Goal: Task Accomplishment & Management: Use online tool/utility

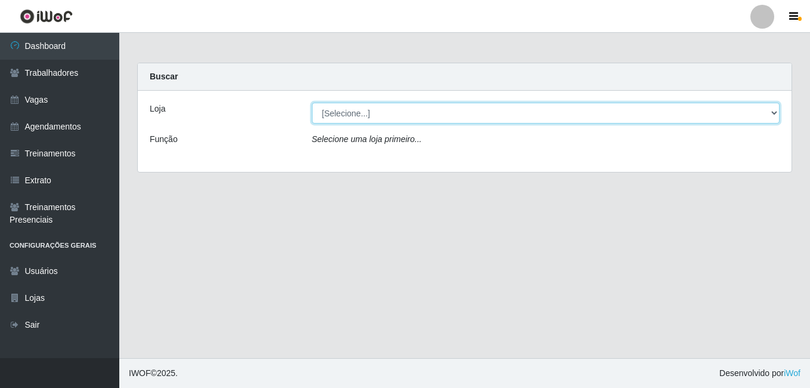
click at [402, 115] on select "[Selecione...] BL Importadora" at bounding box center [546, 113] width 468 height 21
select select "259"
click at [312, 103] on select "[Selecione...] BL Importadora" at bounding box center [546, 113] width 468 height 21
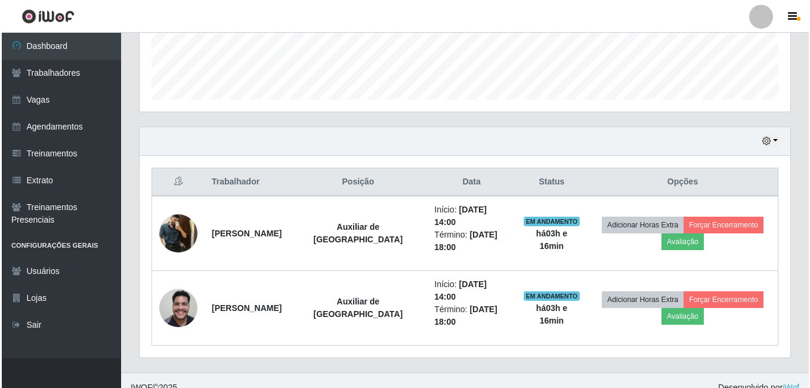
scroll to position [341, 0]
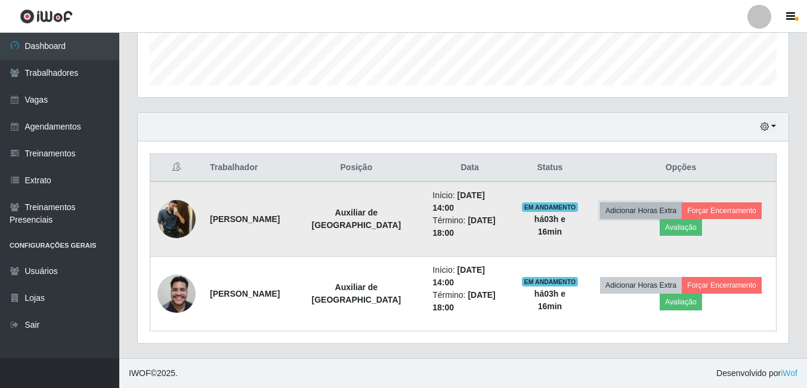
click at [632, 208] on button "Adicionar Horas Extra" at bounding box center [641, 210] width 82 height 17
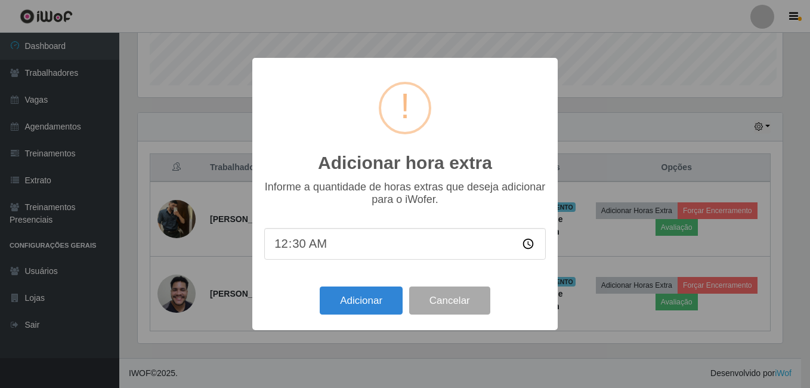
scroll to position [248, 645]
click at [311, 248] on input "00:30" at bounding box center [405, 244] width 282 height 32
click at [298, 245] on input "00:30" at bounding box center [405, 244] width 282 height 32
click at [288, 246] on input "time" at bounding box center [405, 244] width 282 height 32
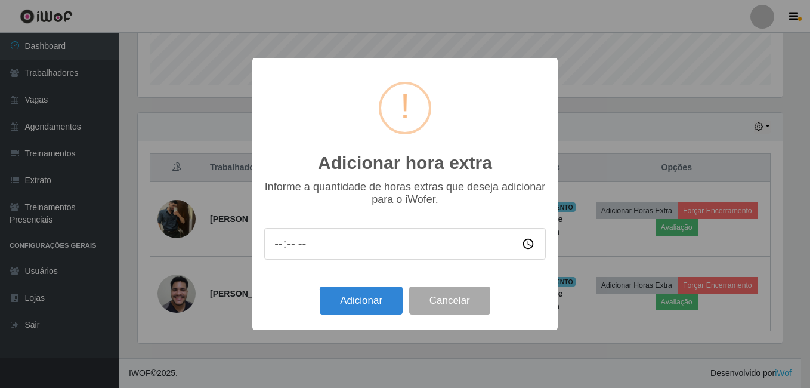
type input "10:00"
click at [289, 246] on input "10:00" at bounding box center [405, 244] width 282 height 32
click at [286, 245] on input "time" at bounding box center [405, 244] width 282 height 32
click at [284, 245] on input "time" at bounding box center [405, 244] width 282 height 32
click at [347, 240] on input "time" at bounding box center [405, 244] width 282 height 32
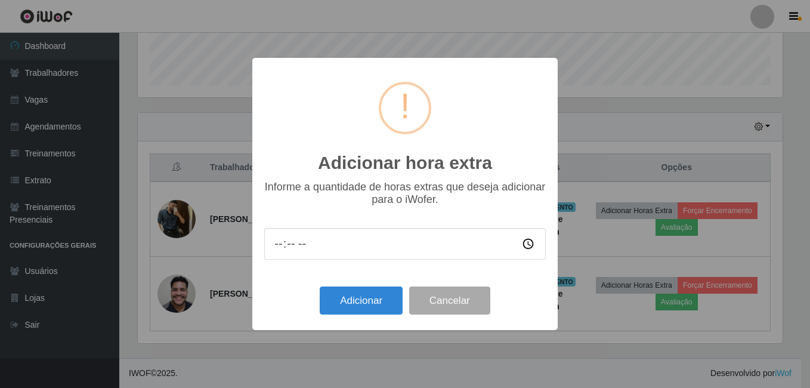
click at [299, 248] on input "time" at bounding box center [405, 244] width 282 height 32
type input "01:00"
click at [370, 298] on button "Adicionar" at bounding box center [361, 300] width 83 height 28
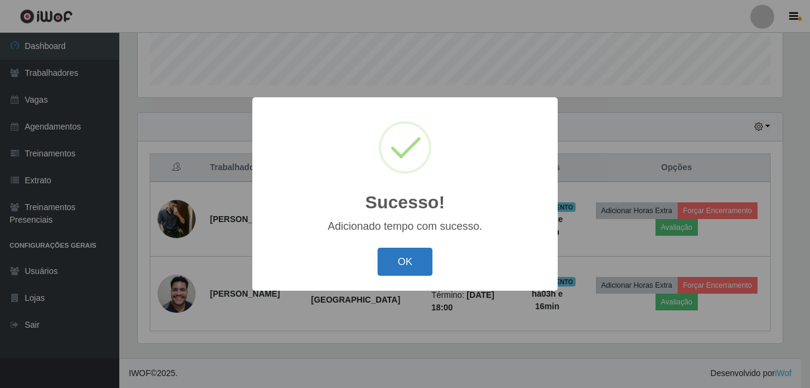
click at [400, 256] on button "OK" at bounding box center [405, 262] width 55 height 28
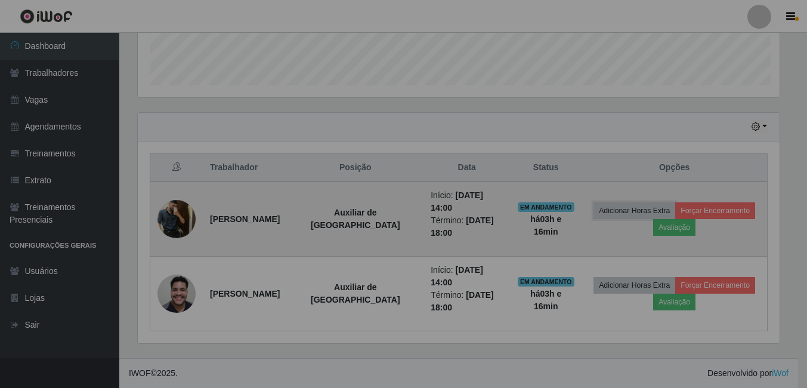
scroll to position [248, 651]
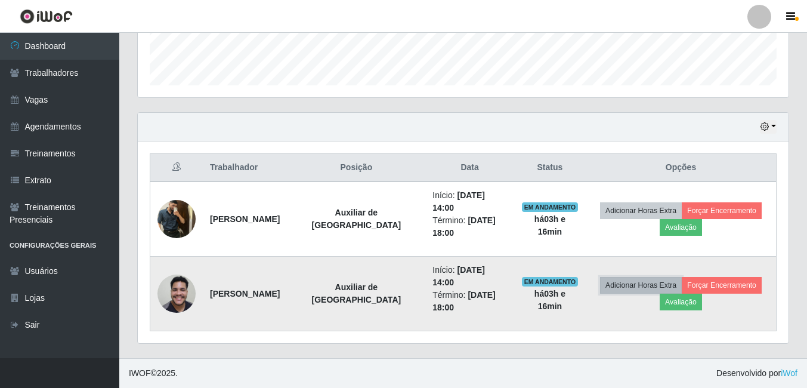
click at [610, 283] on button "Adicionar Horas Extra" at bounding box center [641, 285] width 82 height 17
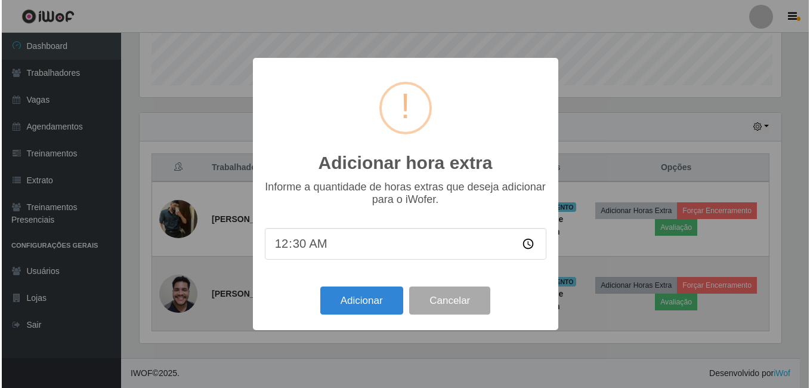
scroll to position [248, 645]
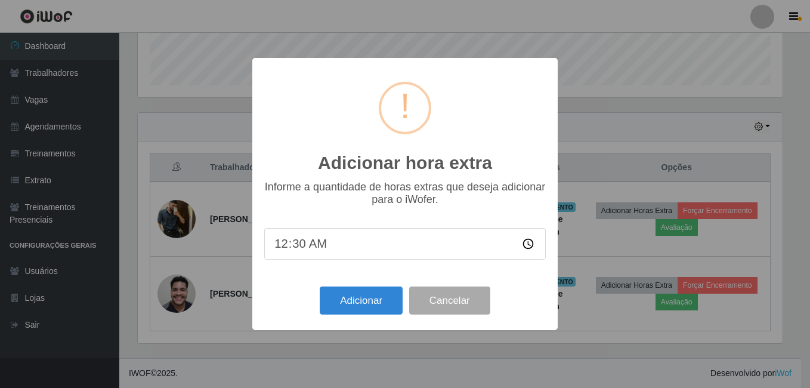
click at [297, 244] on input "00:30" at bounding box center [405, 244] width 282 height 32
click at [285, 244] on input "time" at bounding box center [405, 244] width 282 height 32
click at [366, 300] on button "Adicionar" at bounding box center [361, 300] width 83 height 28
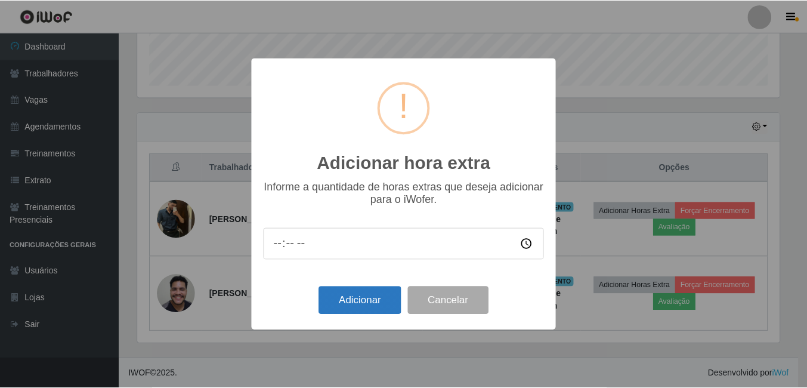
scroll to position [596389, 595991]
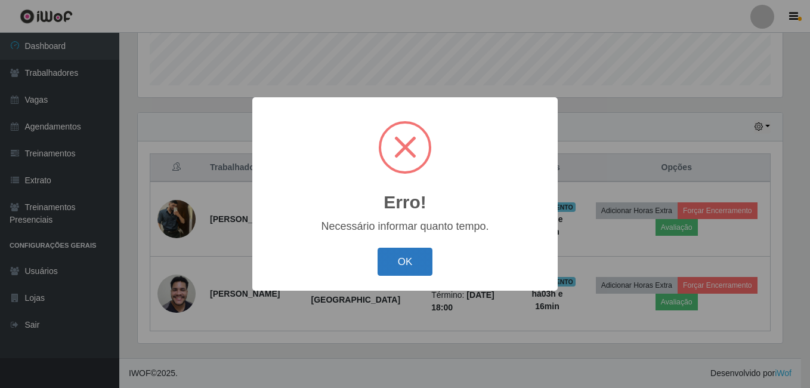
click at [392, 265] on button "OK" at bounding box center [405, 262] width 55 height 28
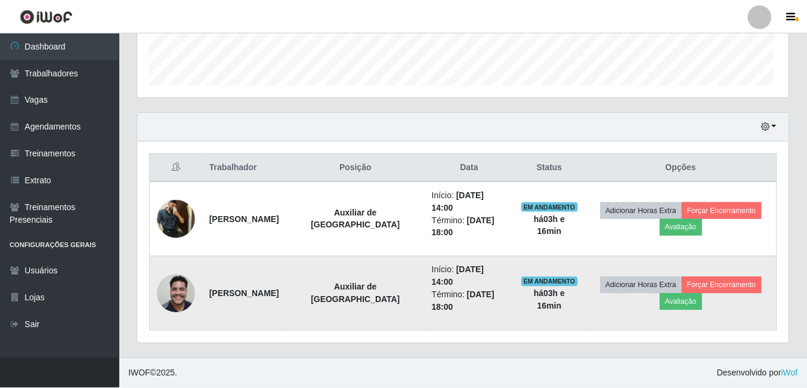
scroll to position [248, 651]
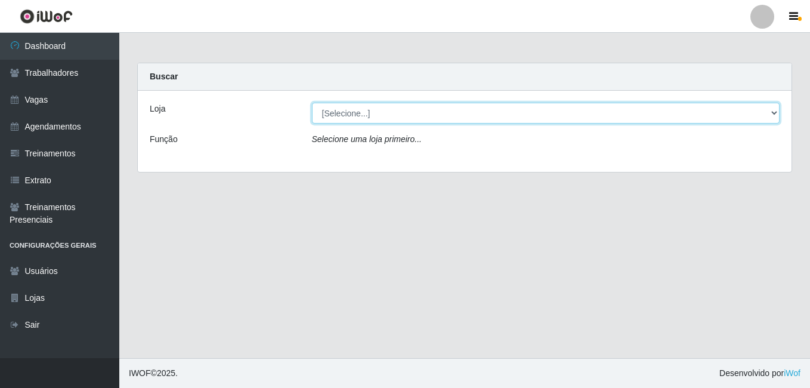
drag, startPoint x: 329, startPoint y: 108, endPoint x: 338, endPoint y: 124, distance: 17.6
click at [329, 108] on select "[Selecione...] BL Importadora" at bounding box center [546, 113] width 468 height 21
select select "259"
click at [312, 103] on select "[Selecione...] BL Importadora" at bounding box center [546, 113] width 468 height 21
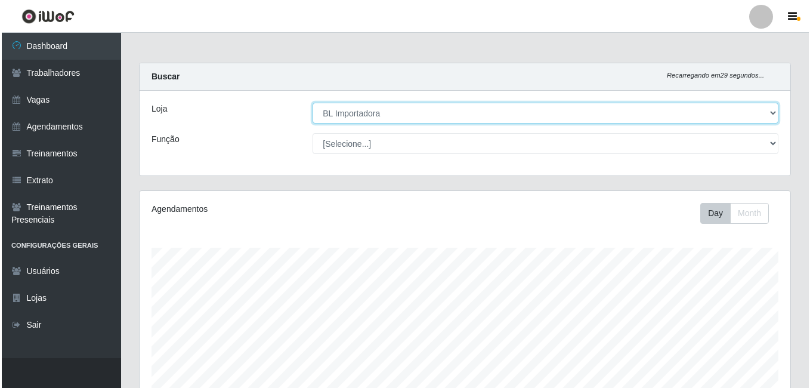
scroll to position [341, 0]
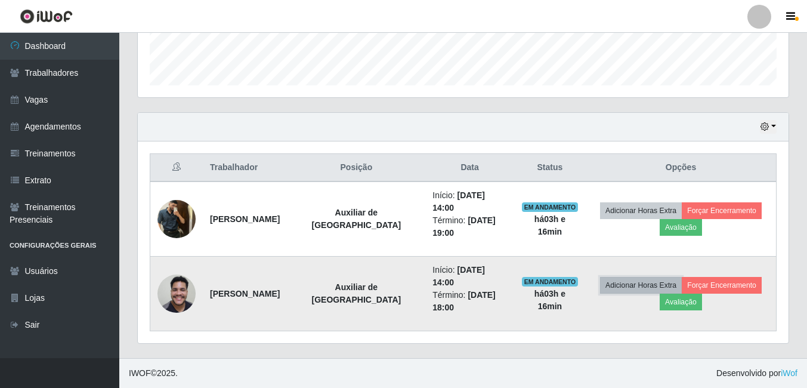
click at [656, 283] on button "Adicionar Horas Extra" at bounding box center [641, 285] width 82 height 17
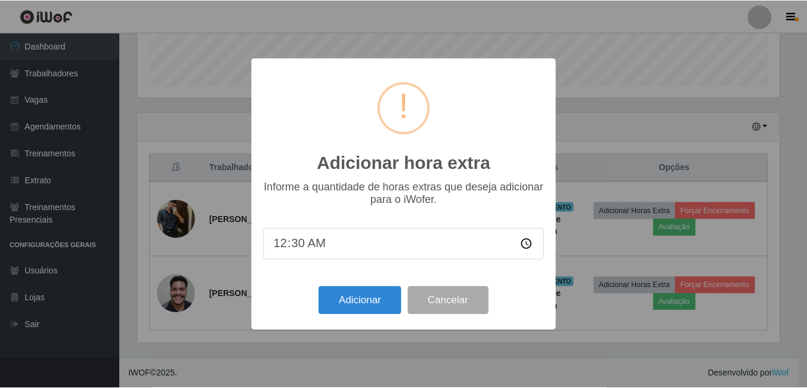
scroll to position [248, 645]
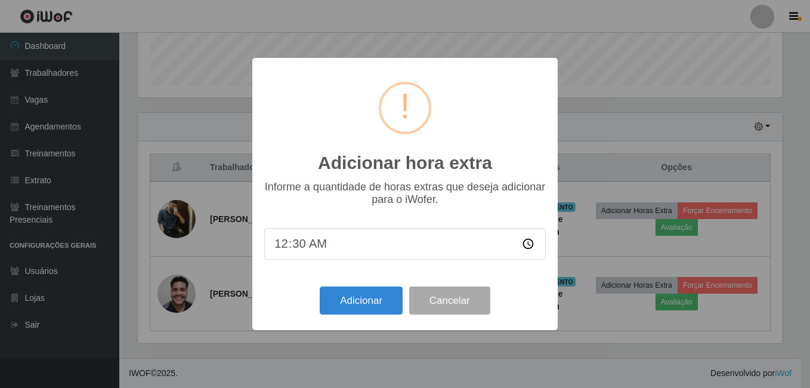
click at [293, 249] on input "00:30" at bounding box center [405, 244] width 282 height 32
click at [283, 251] on input "time" at bounding box center [405, 244] width 282 height 32
type input "01:00"
click at [346, 298] on button "Adicionar" at bounding box center [361, 300] width 83 height 28
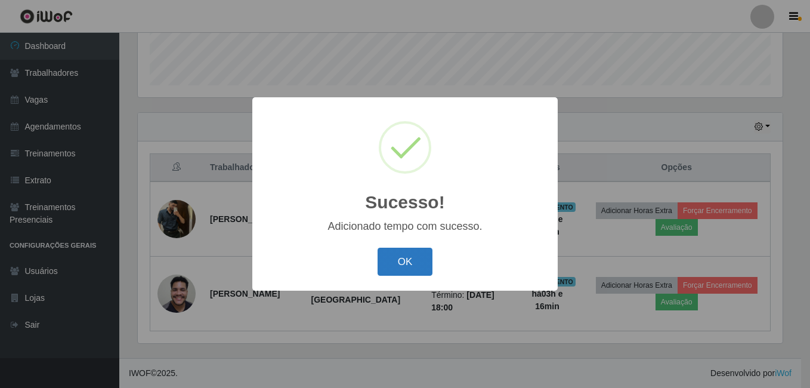
click at [414, 271] on button "OK" at bounding box center [405, 262] width 55 height 28
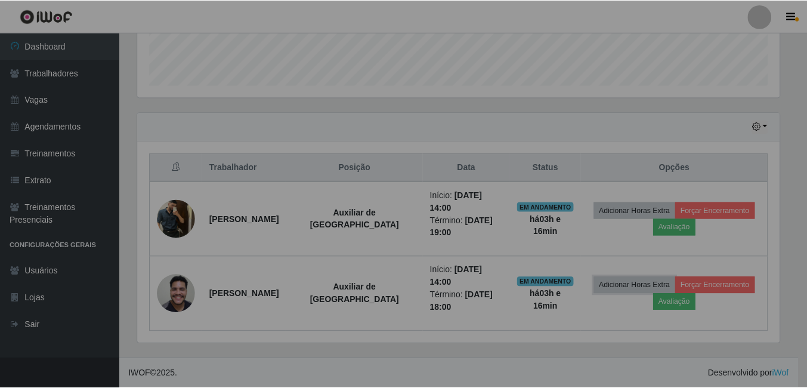
scroll to position [248, 651]
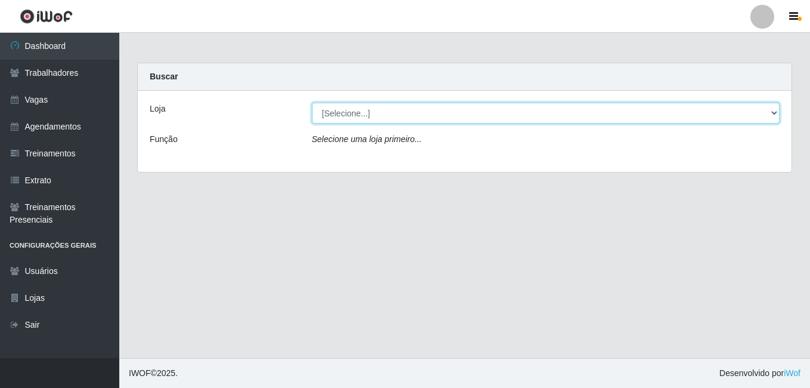
drag, startPoint x: 338, startPoint y: 115, endPoint x: 338, endPoint y: 123, distance: 8.4
click at [338, 115] on select "[Selecione...] BL Importadora" at bounding box center [546, 113] width 468 height 21
select select "259"
click at [312, 103] on select "[Selecione...] BL Importadora" at bounding box center [546, 113] width 468 height 21
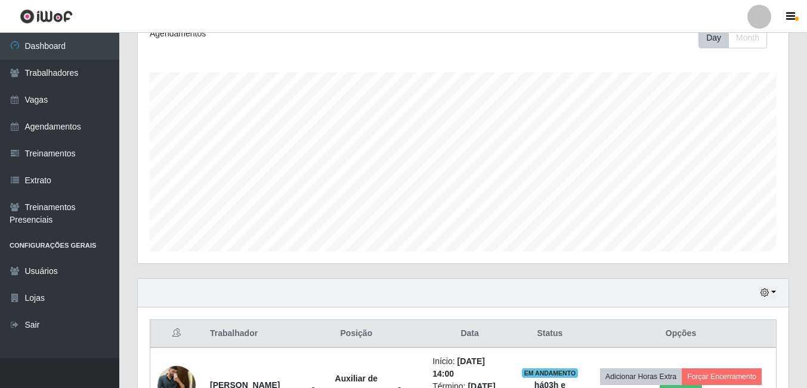
scroll to position [341, 0]
